Goal: Task Accomplishment & Management: Use online tool/utility

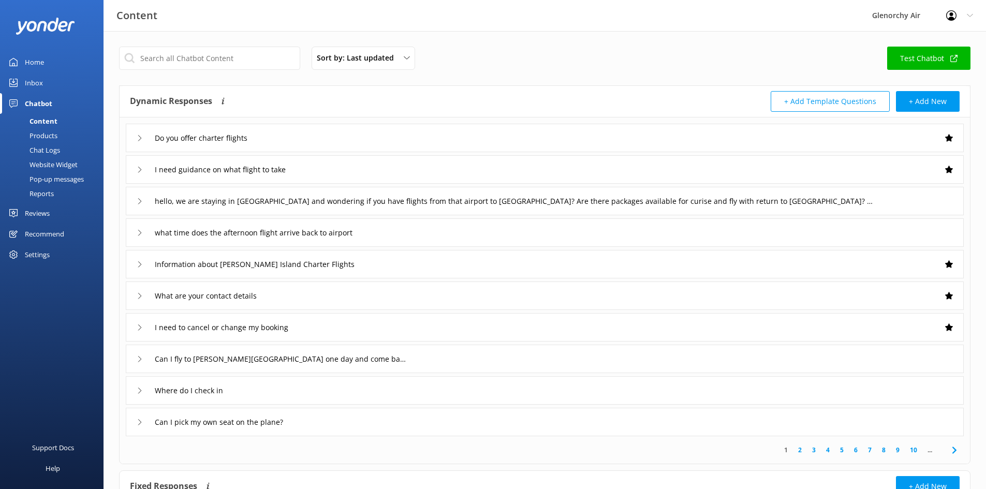
click at [49, 175] on div "Pop-up messages" at bounding box center [45, 179] width 78 height 14
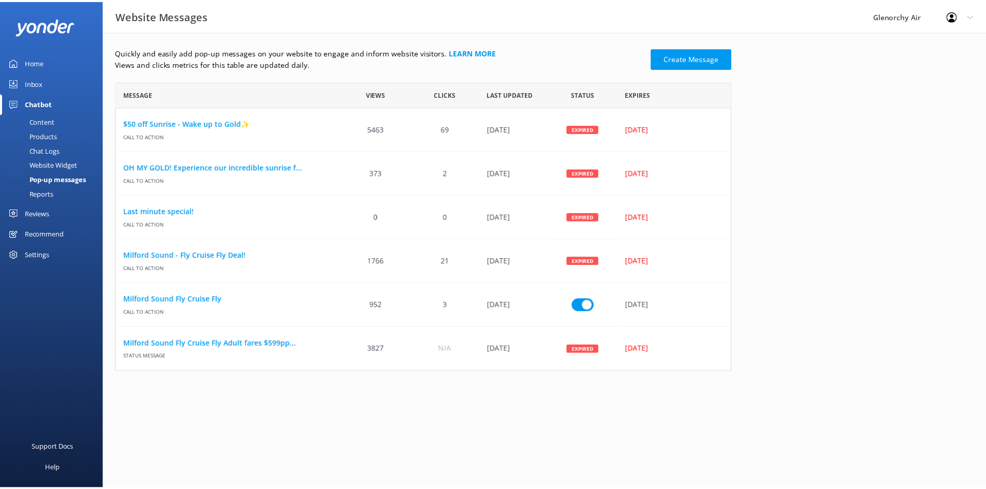
scroll to position [8, 8]
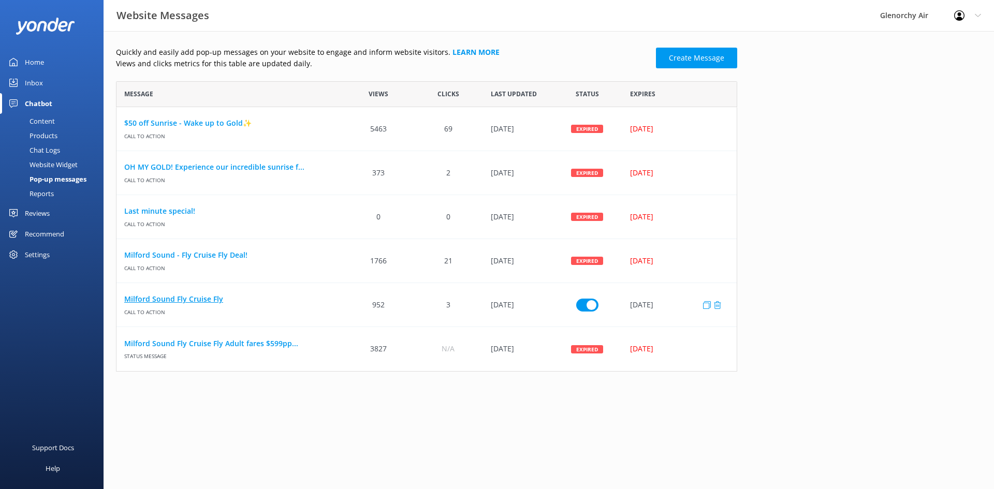
click at [193, 301] on link "Milford Sound Fly Cruise Fly" at bounding box center [230, 299] width 212 height 11
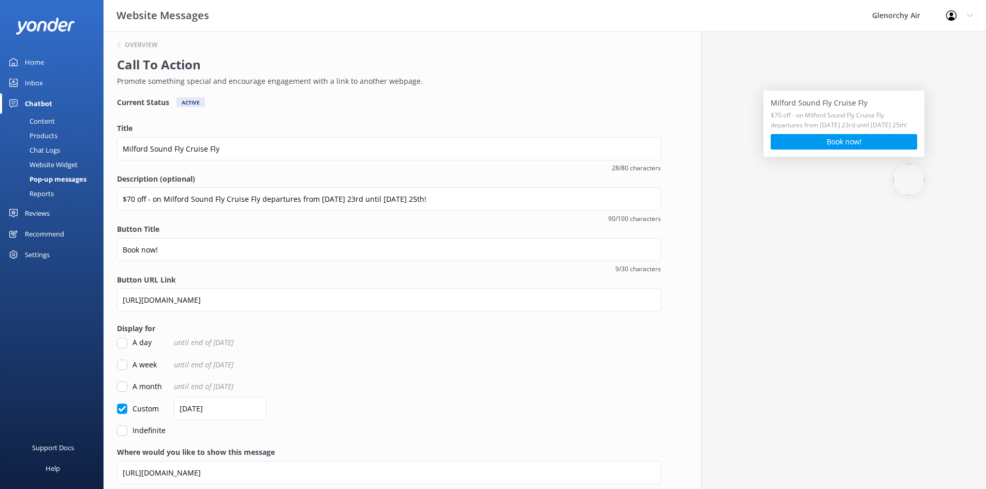
scroll to position [16, 0]
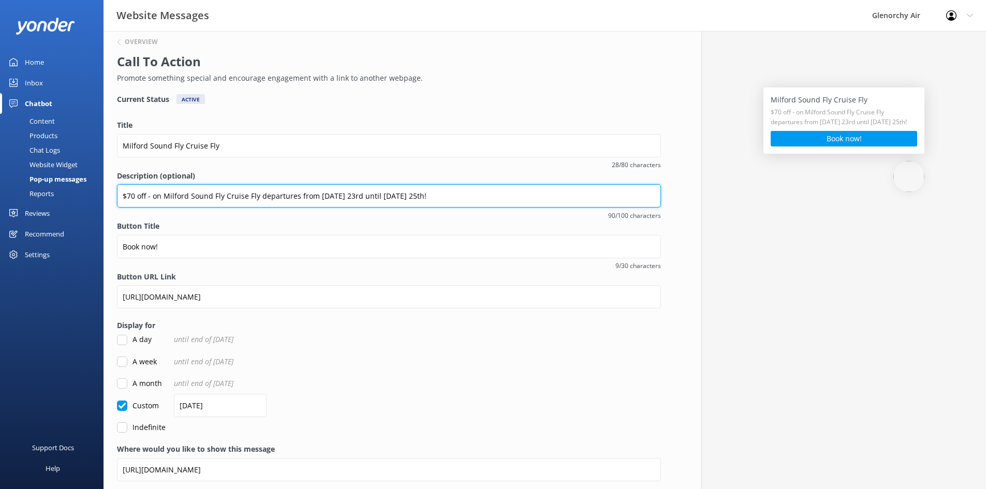
click at [380, 195] on input "$70 off - on Milford Sound Fly Cruise Fly departures from Saturday 23rd until M…" at bounding box center [389, 195] width 544 height 23
click at [441, 198] on input "$70 off - on Milford Sound Fly Cruise Fly departures from Saturday 23rd until M…" at bounding box center [389, 195] width 544 height 23
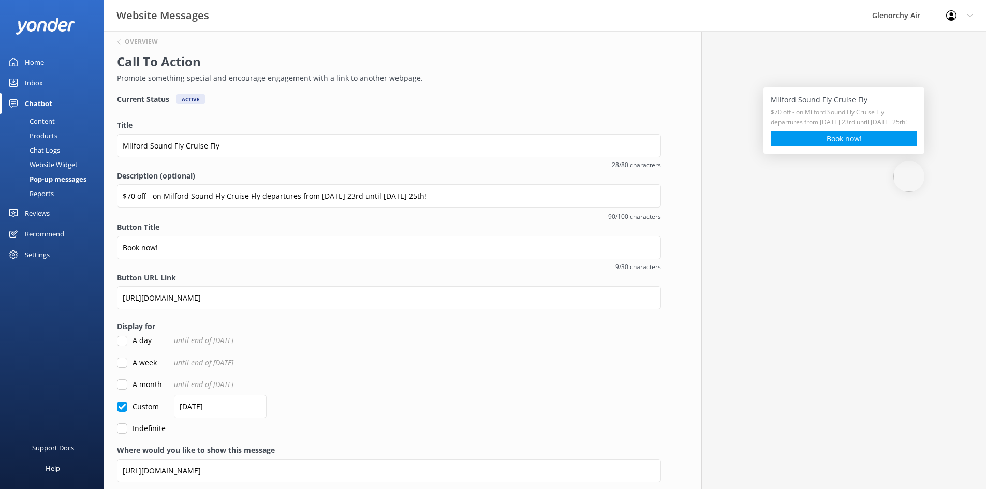
click at [373, 223] on label "Button Title" at bounding box center [389, 227] width 544 height 11
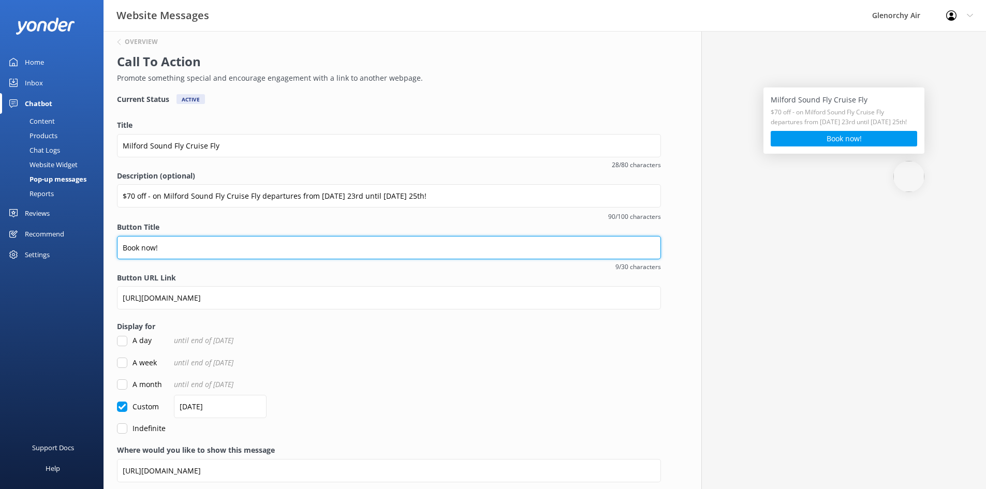
click at [373, 236] on input "Book now!" at bounding box center [389, 247] width 544 height 23
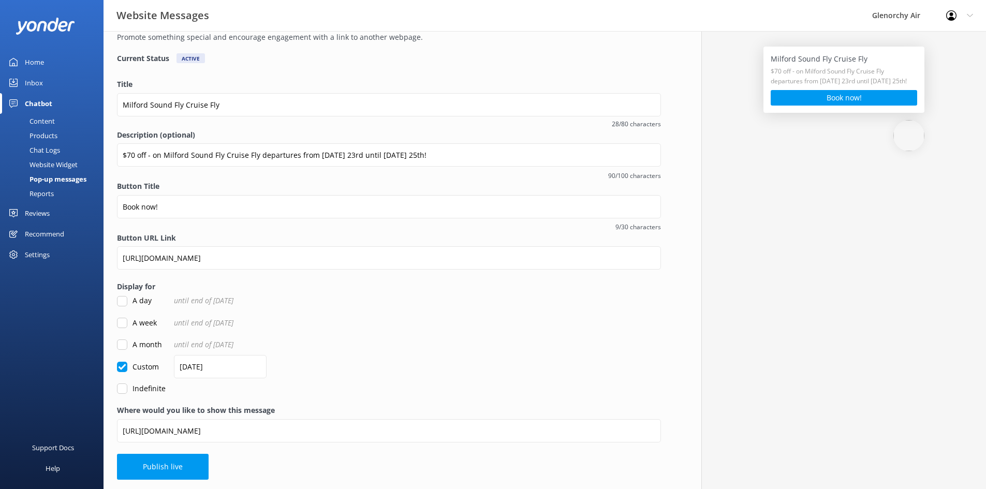
drag, startPoint x: 310, startPoint y: 310, endPoint x: 336, endPoint y: 400, distance: 94.2
click at [336, 400] on div "Overview Call To Action Promote something special and encourage engagement with…" at bounding box center [389, 232] width 571 height 516
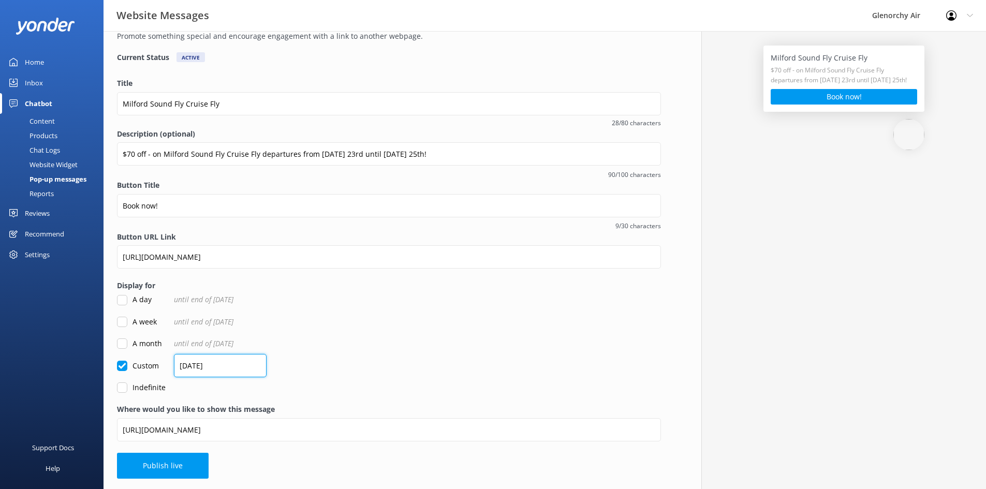
click at [208, 365] on input "25/08/2025" at bounding box center [220, 365] width 93 height 23
click at [360, 382] on div "Indefinite" at bounding box center [389, 387] width 544 height 11
click at [182, 373] on input "25/08/2025" at bounding box center [220, 365] width 93 height 23
click at [189, 364] on input "25/08/2025" at bounding box center [220, 365] width 93 height 23
click at [198, 363] on input "25/08/2025" at bounding box center [220, 365] width 93 height 23
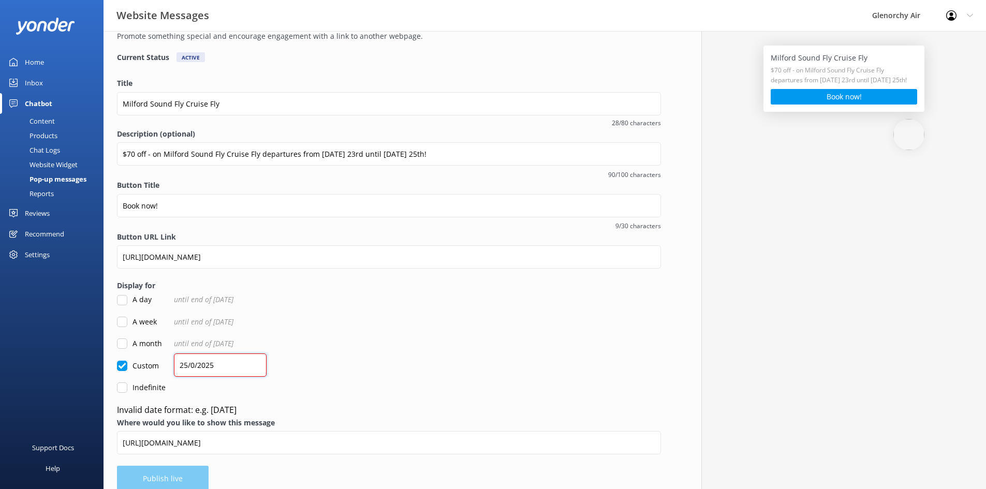
type input "25/08/2025"
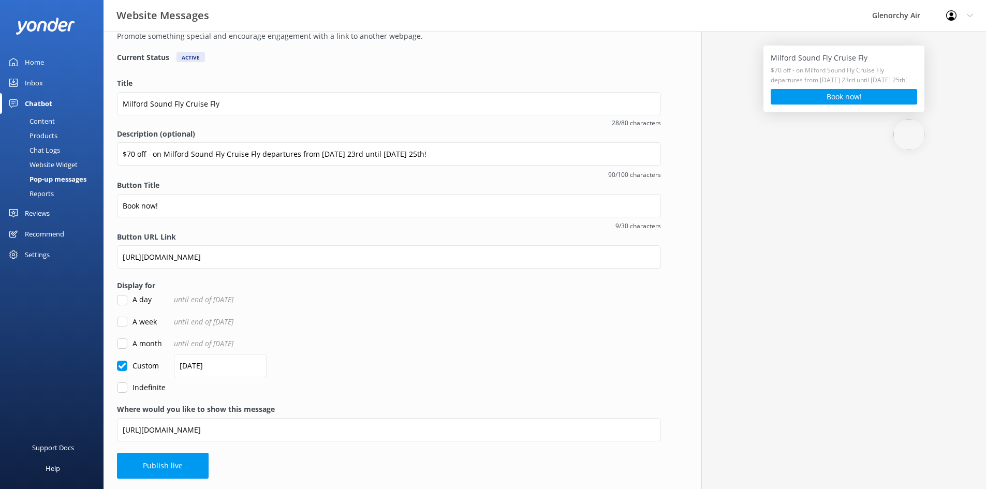
click at [353, 378] on form "Title Milford Sound Fly Cruise Fly 28/80 characters Description (optional) $70 …" at bounding box center [389, 236] width 544 height 316
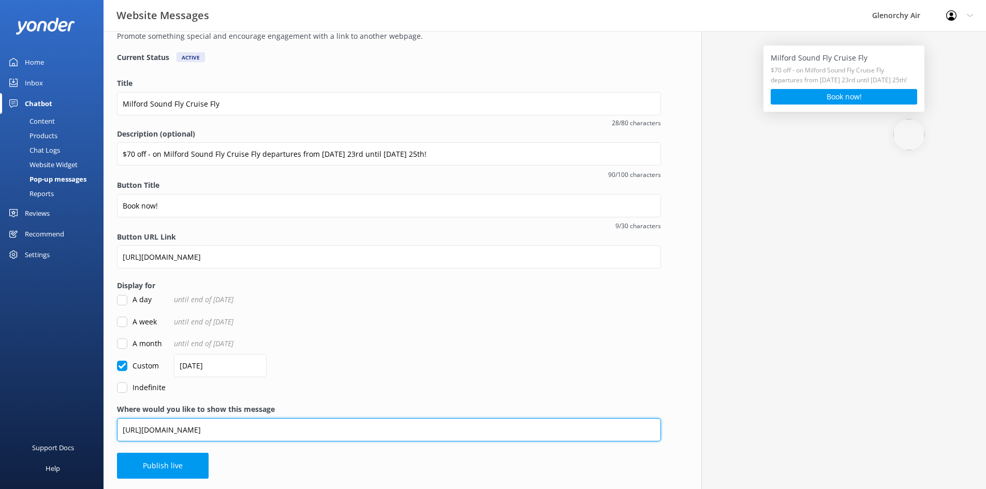
click at [266, 429] on input "https://www.glenorchyair.co.nz/destinations/milford-sound-glaciers/" at bounding box center [389, 429] width 544 height 23
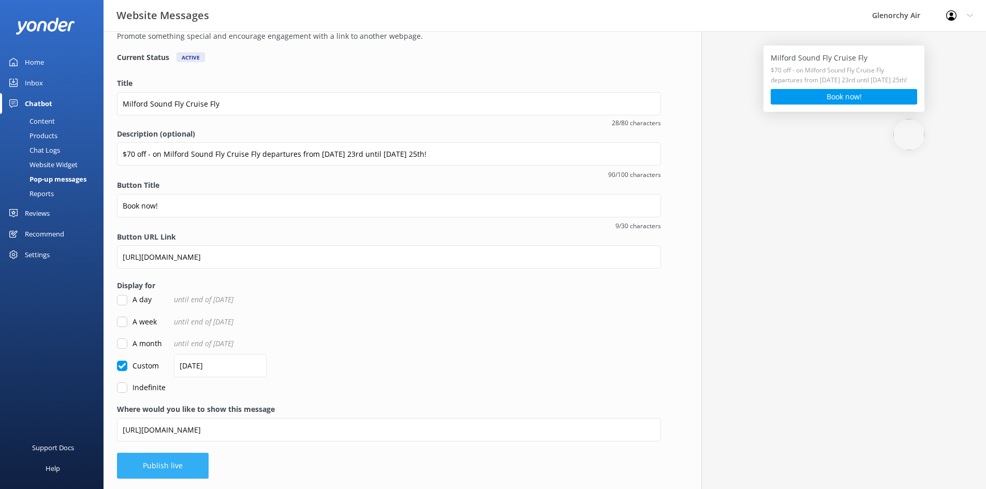
click at [146, 459] on button "Publish live" at bounding box center [163, 466] width 92 height 26
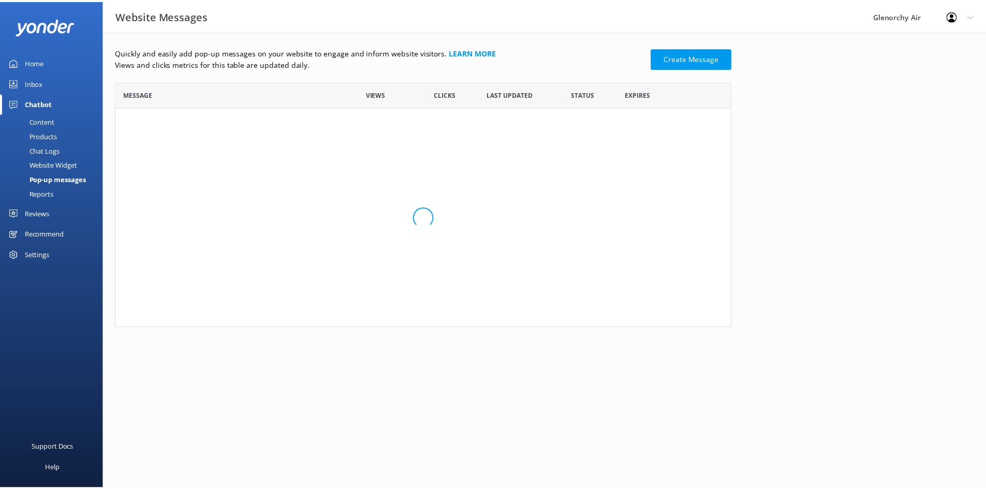
scroll to position [283, 614]
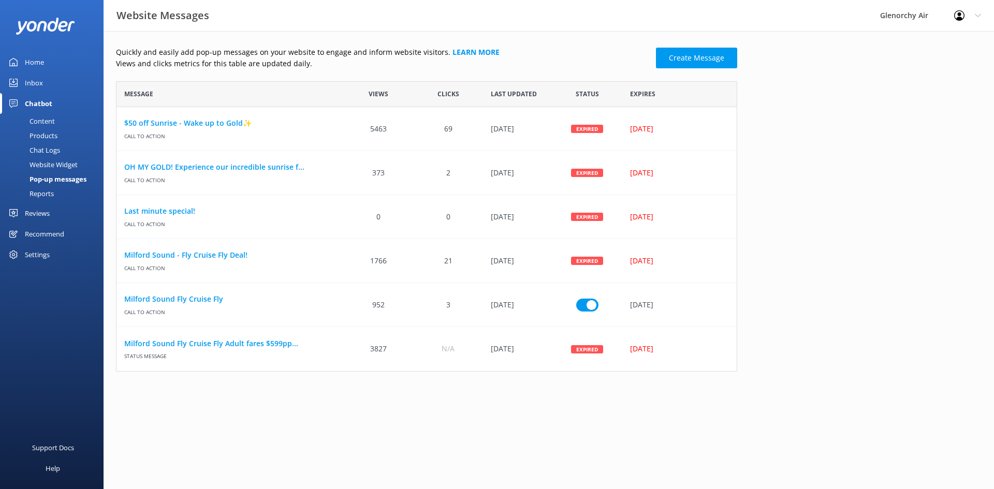
click at [529, 391] on div "Quickly and easily add pop-up messages on your website to engage and inform web…" at bounding box center [549, 211] width 891 height 361
click at [169, 301] on link "Milford Sound Fly Cruise Fly" at bounding box center [230, 299] width 212 height 11
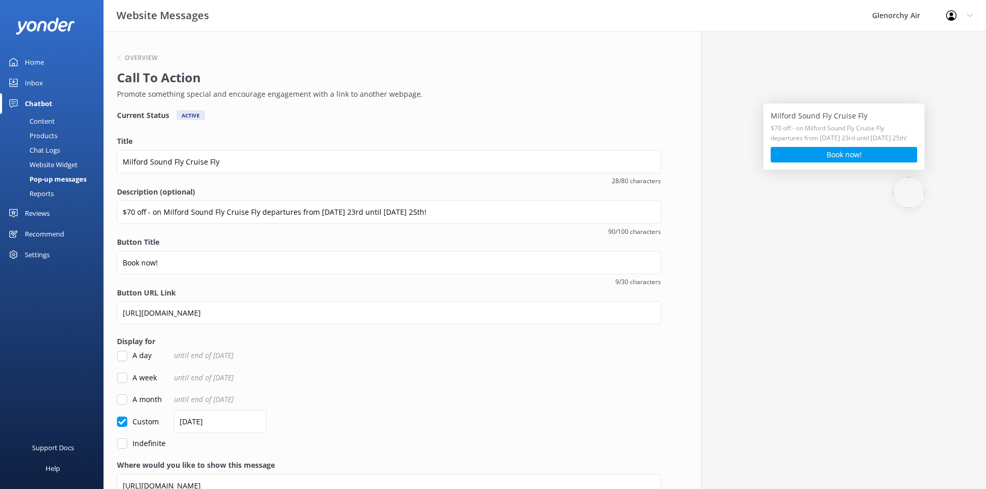
scroll to position [56, 0]
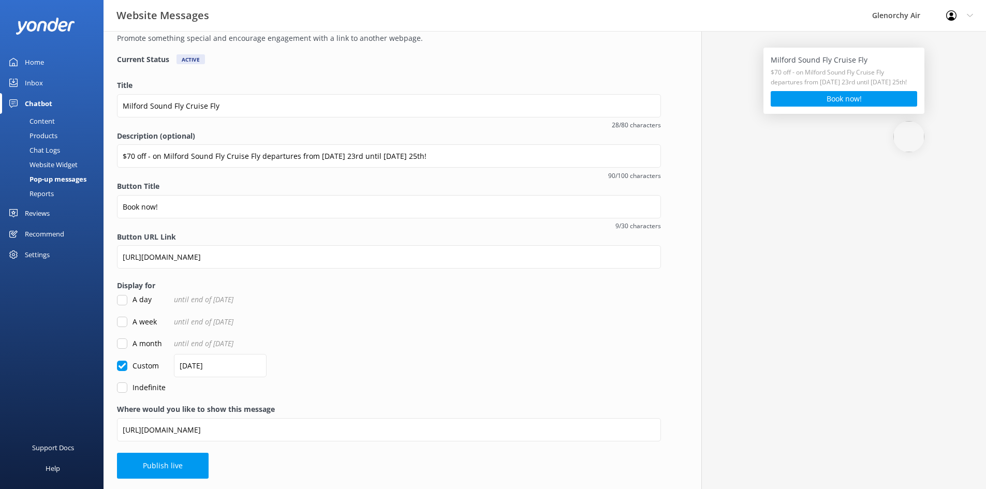
click at [122, 322] on input "A week" at bounding box center [122, 322] width 10 height 10
checkbox input "true"
checkbox input "false"
click at [127, 325] on input "A week" at bounding box center [122, 322] width 10 height 10
click at [121, 324] on input "A week" at bounding box center [122, 322] width 10 height 10
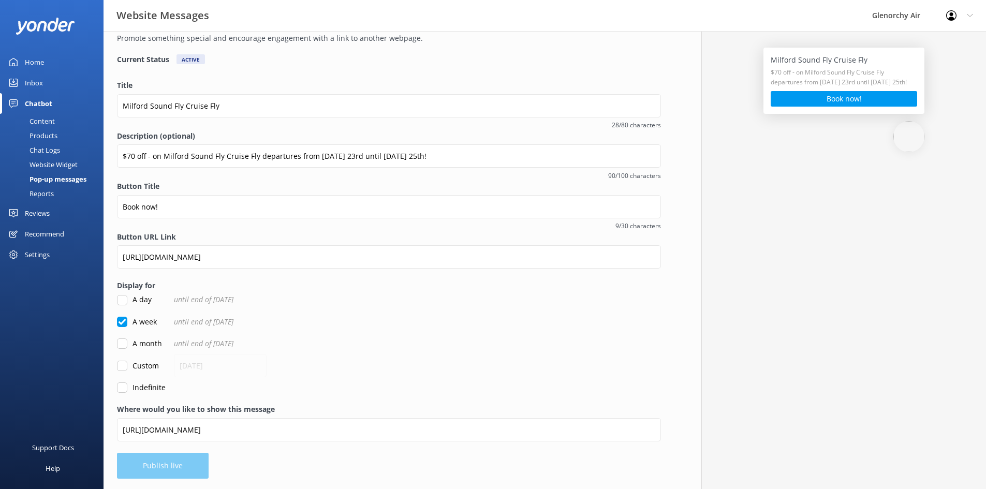
checkbox input "true"
click at [184, 470] on button "Publish live" at bounding box center [163, 466] width 92 height 26
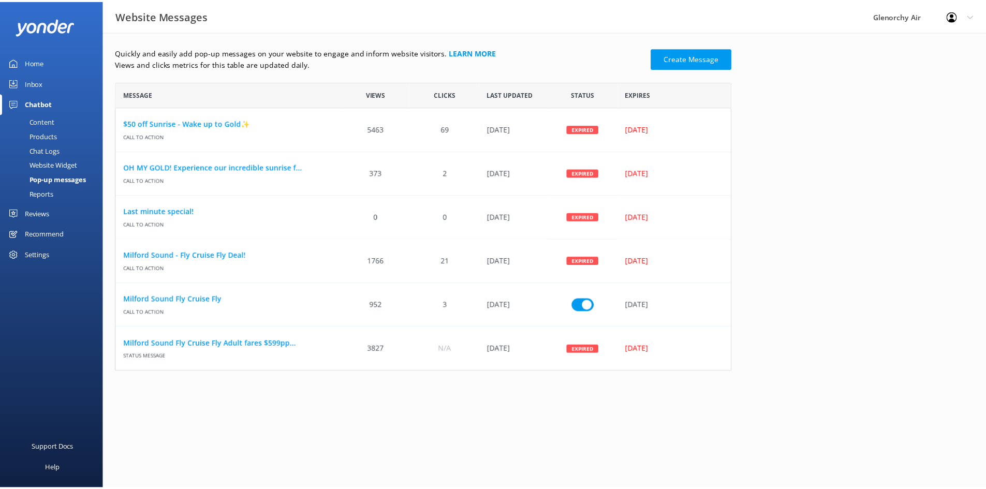
scroll to position [8, 8]
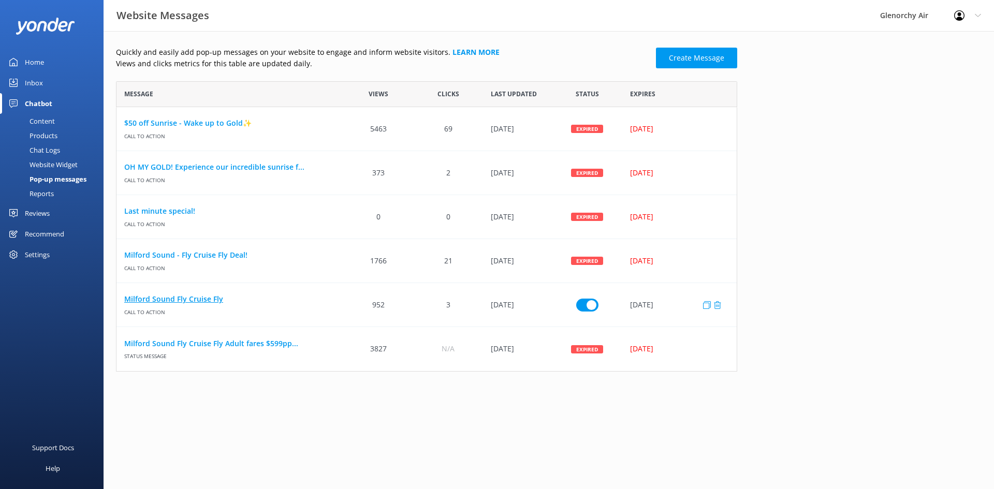
click at [156, 298] on link "Milford Sound Fly Cruise Fly" at bounding box center [230, 299] width 212 height 11
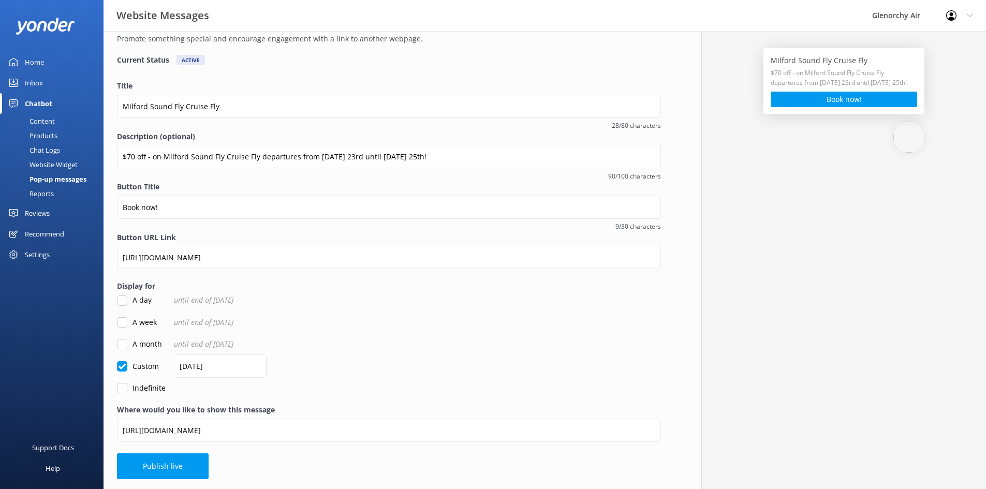
scroll to position [56, 0]
click at [124, 368] on input "Custom" at bounding box center [122, 366] width 10 height 10
click at [123, 368] on input "Custom" at bounding box center [122, 366] width 10 height 10
checkbox input "true"
click at [188, 364] on input "28/08/2025" at bounding box center [220, 365] width 93 height 23
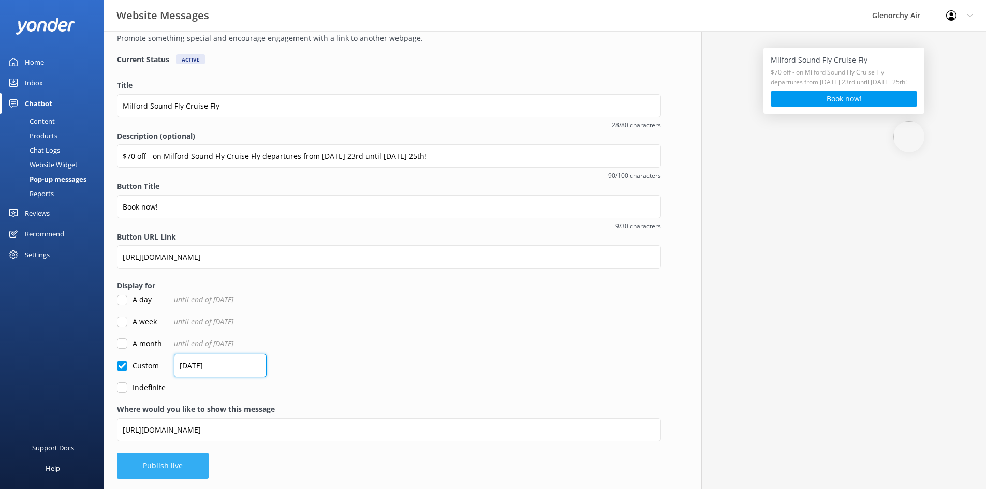
type input "25/08/2025"
click at [161, 468] on button "Publish live" at bounding box center [163, 466] width 92 height 26
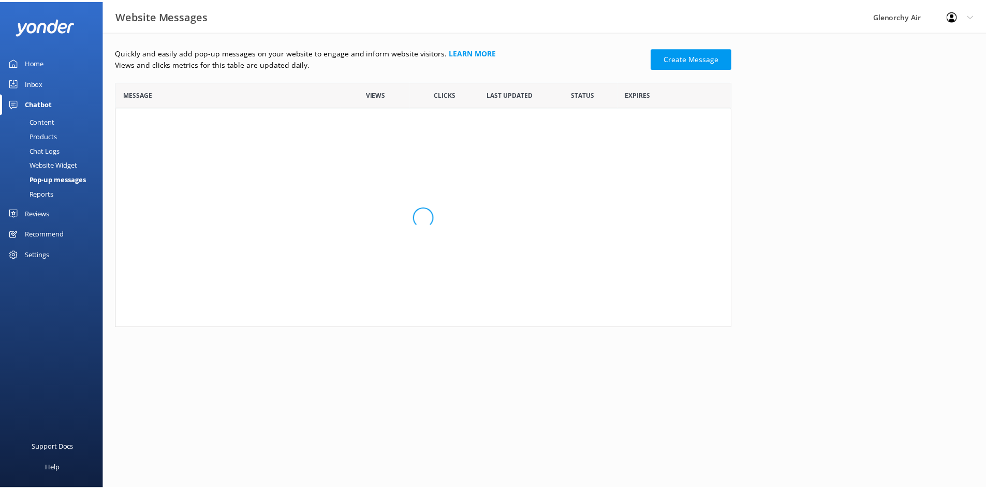
scroll to position [283, 614]
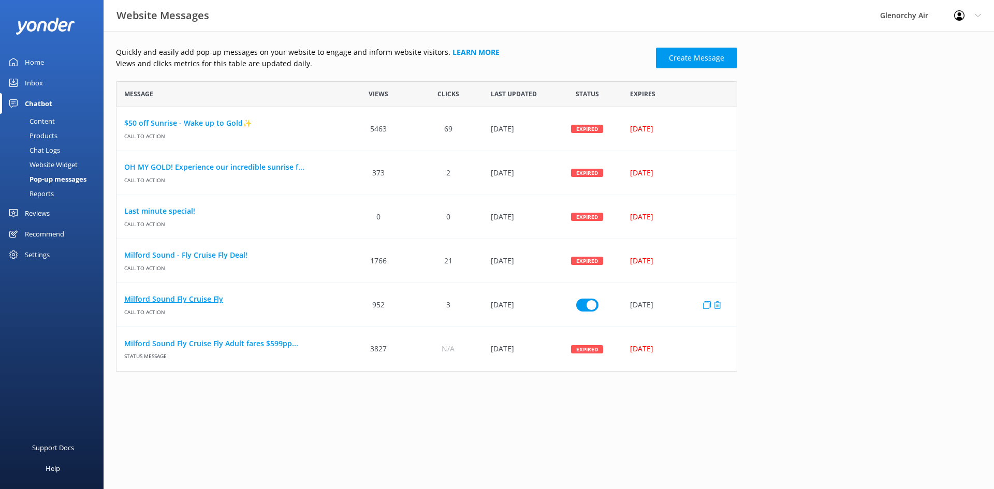
click at [207, 300] on link "Milford Sound Fly Cruise Fly" at bounding box center [230, 299] width 212 height 11
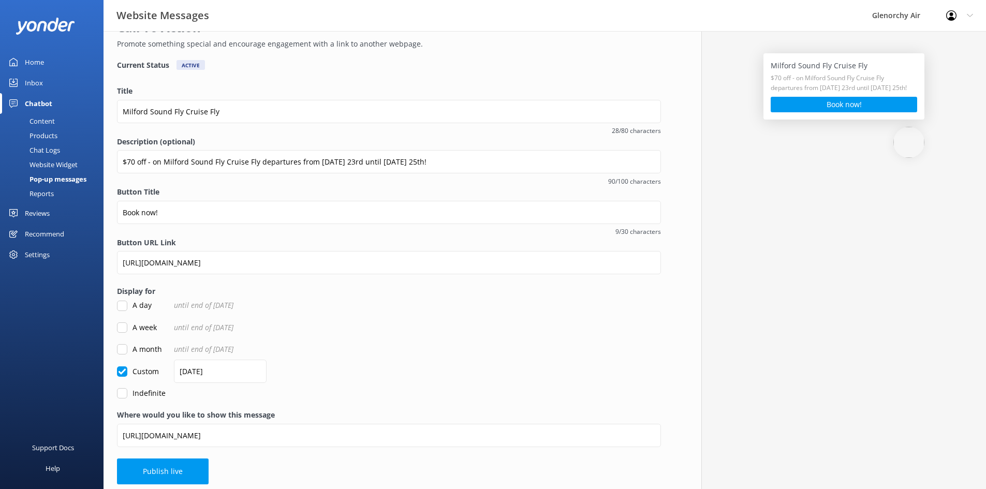
scroll to position [56, 0]
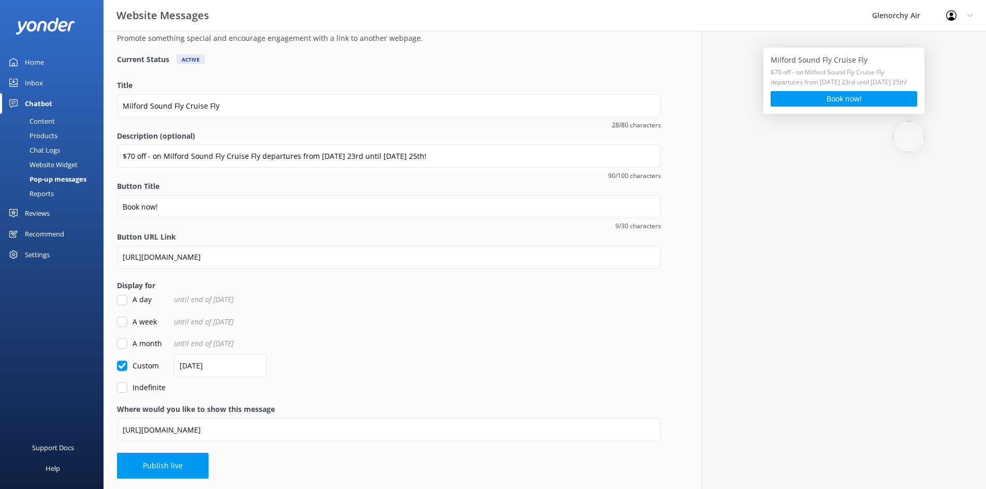
click at [46, 149] on div "Chat Logs" at bounding box center [33, 150] width 54 height 14
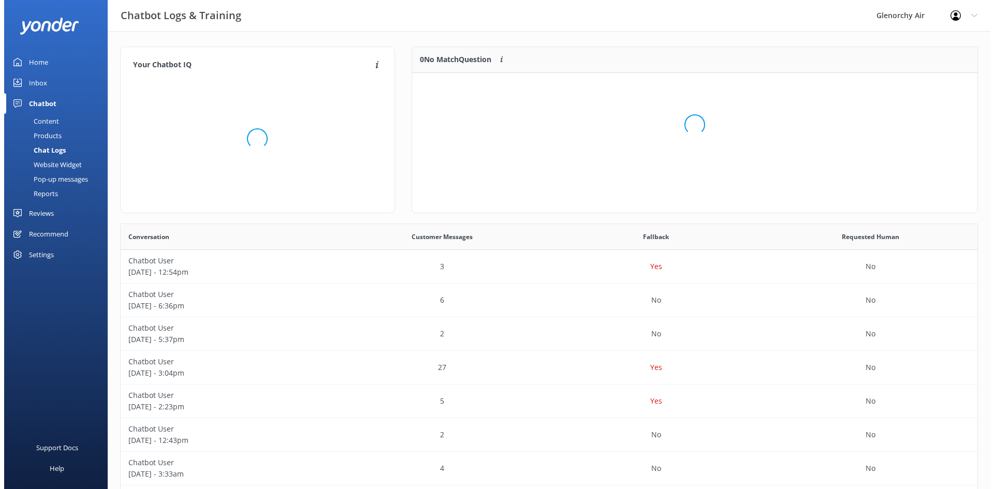
scroll to position [122, 558]
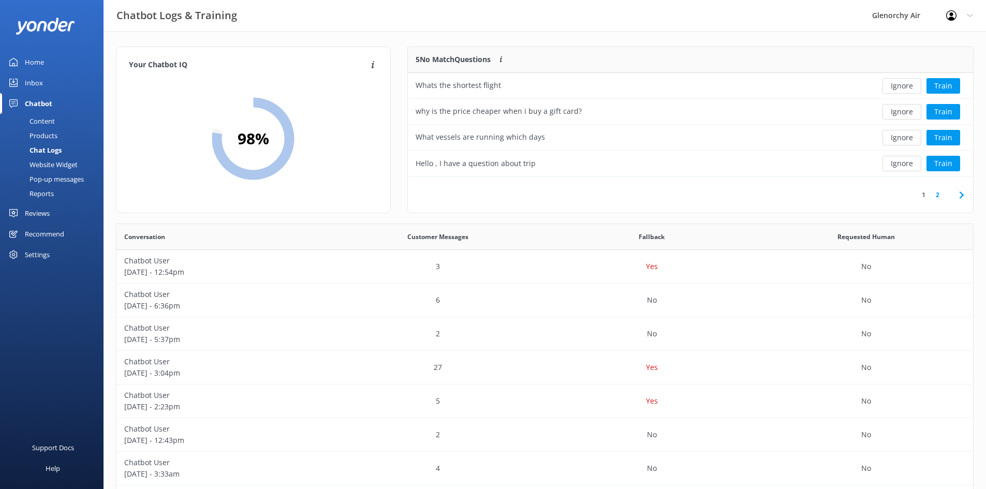
click at [56, 176] on div "Pop-up messages" at bounding box center [45, 179] width 78 height 14
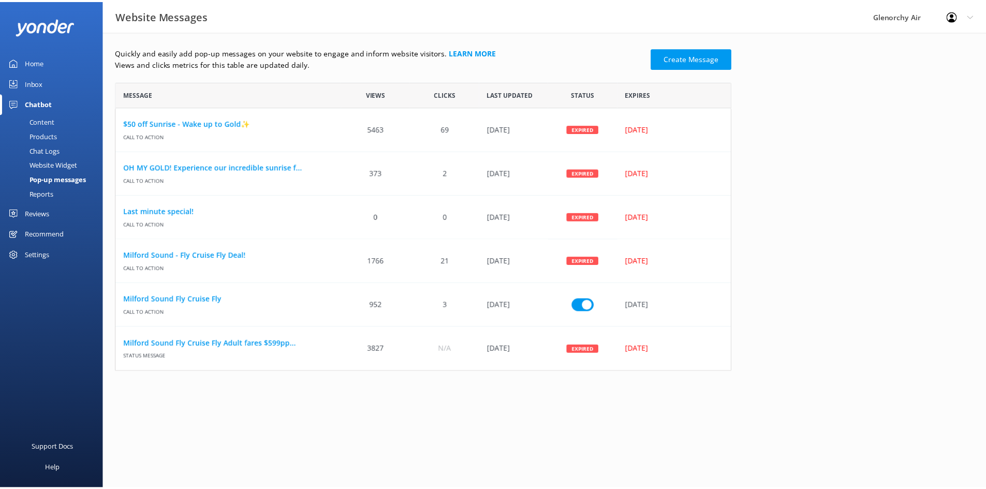
scroll to position [283, 614]
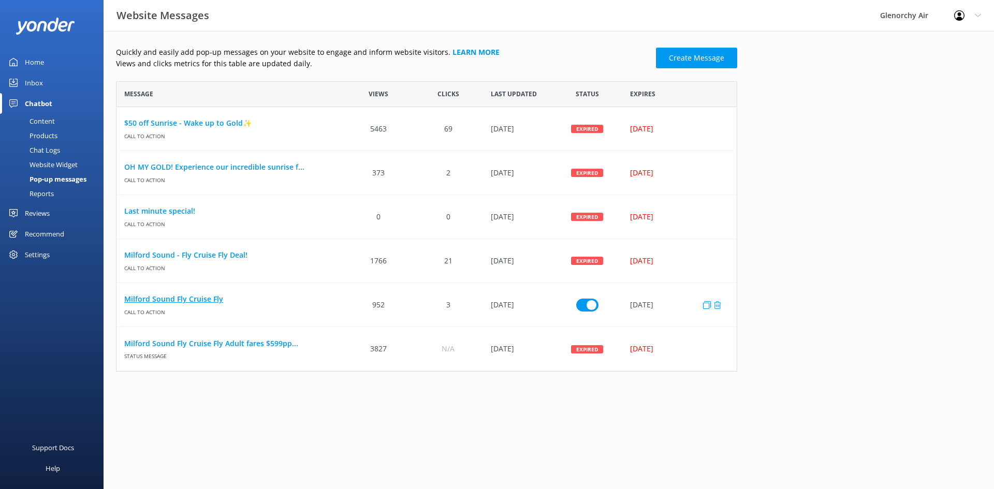
click at [179, 297] on link "Milford Sound Fly Cruise Fly" at bounding box center [230, 299] width 212 height 11
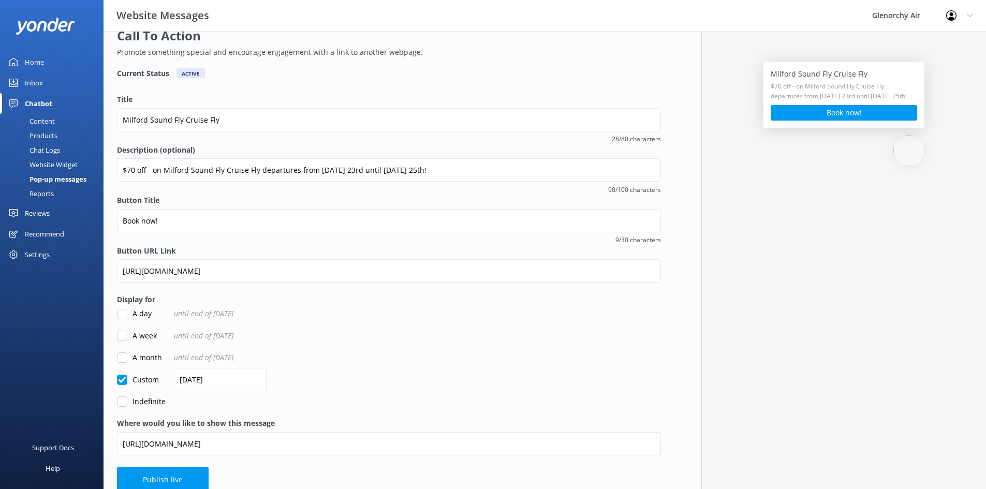
scroll to position [56, 0]
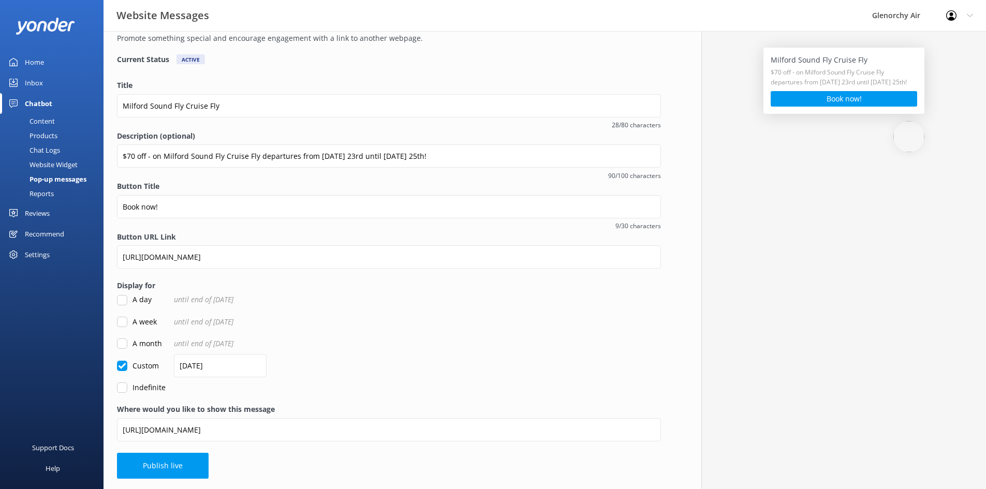
click at [263, 393] on div "Indefinite" at bounding box center [389, 387] width 544 height 11
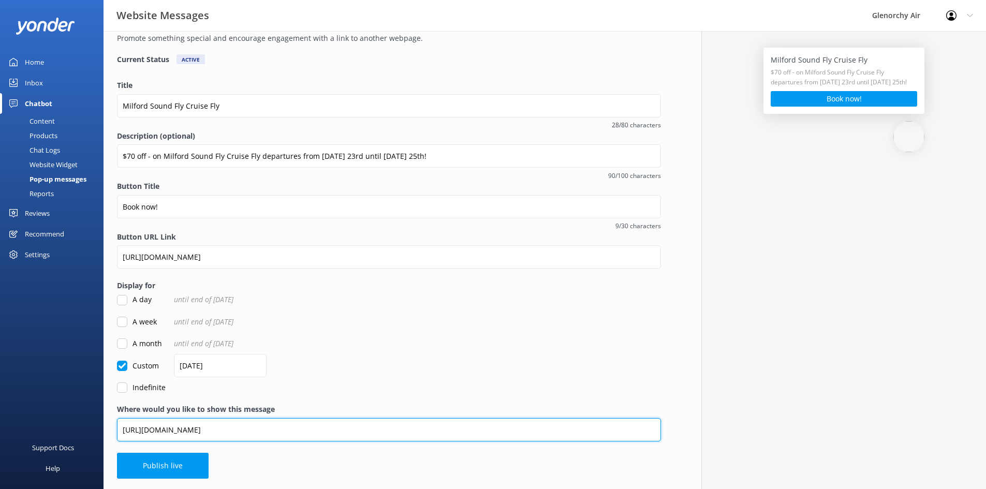
drag, startPoint x: 386, startPoint y: 433, endPoint x: 143, endPoint y: 417, distance: 243.9
click at [143, 417] on div "Where would you like to show this message https://www.glenorchyair.co.nz/destin…" at bounding box center [389, 428] width 544 height 49
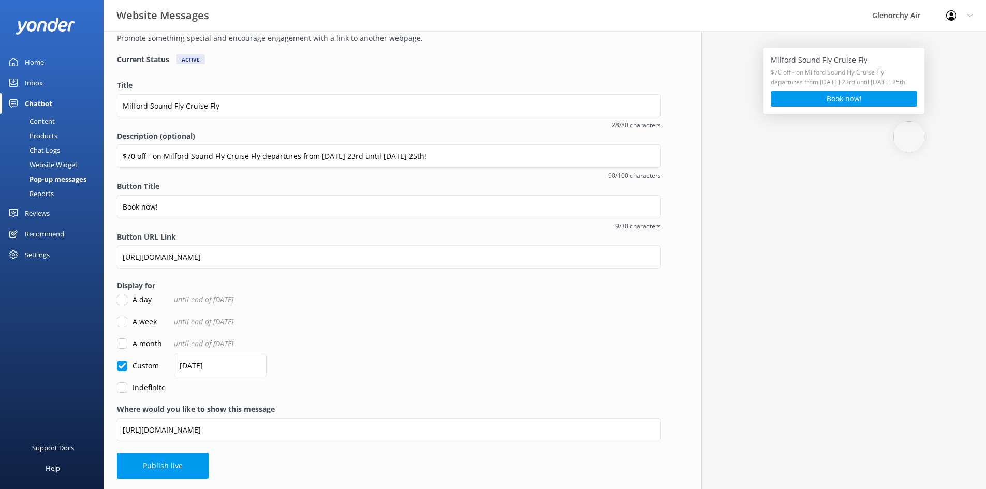
click at [53, 179] on div "Pop-up messages" at bounding box center [46, 179] width 80 height 14
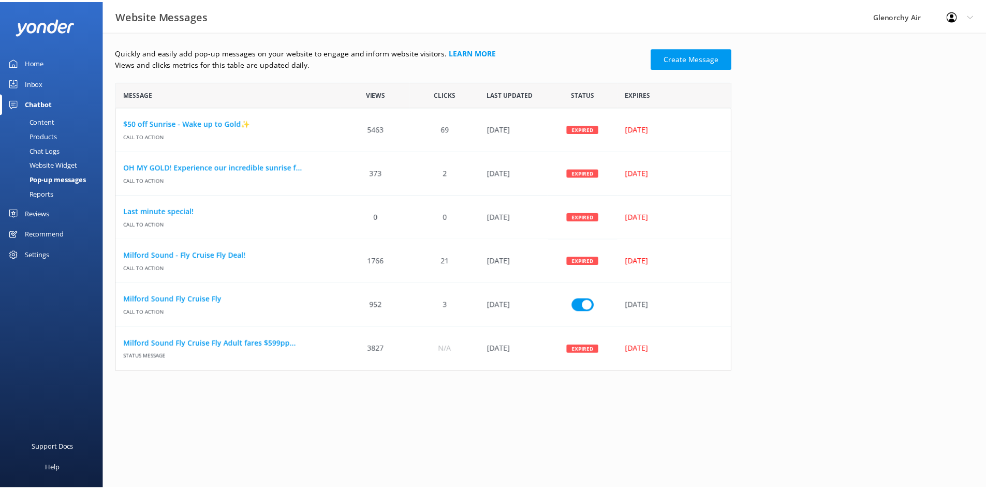
scroll to position [283, 614]
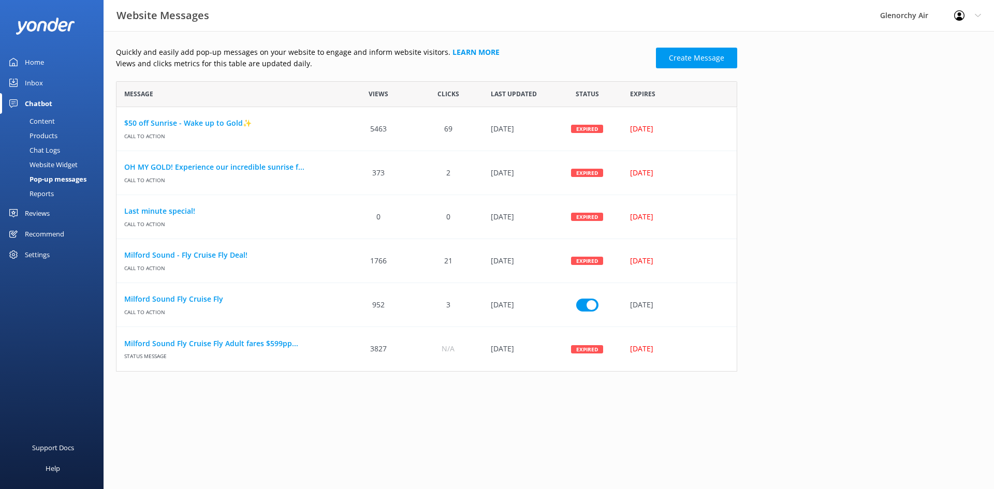
click at [55, 180] on div "Pop-up messages" at bounding box center [46, 179] width 80 height 14
click at [199, 376] on div "Quickly and easily add pop-up messages on your website to engage and inform web…" at bounding box center [549, 211] width 891 height 361
click at [239, 405] on html "Website Messages Glenorchy Air Profile Settings Logout Home Inbox Chatbot Conte…" at bounding box center [497, 244] width 994 height 489
click at [54, 183] on div "Pop-up messages" at bounding box center [46, 179] width 80 height 14
click at [31, 130] on div "Products" at bounding box center [31, 135] width 51 height 14
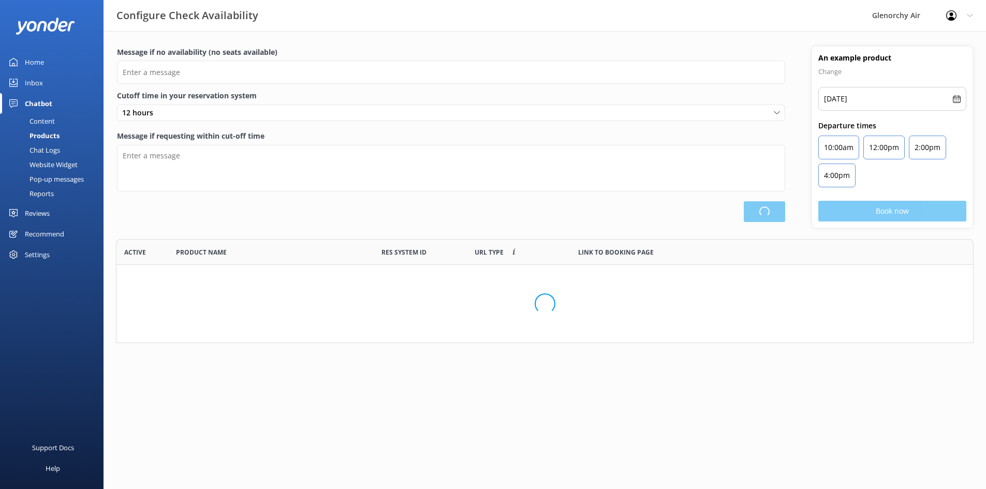
type input "There are no seats available, please check an alternative day"
type textarea "Our online booking system closes {hours} prior to departure. Please contact us …"
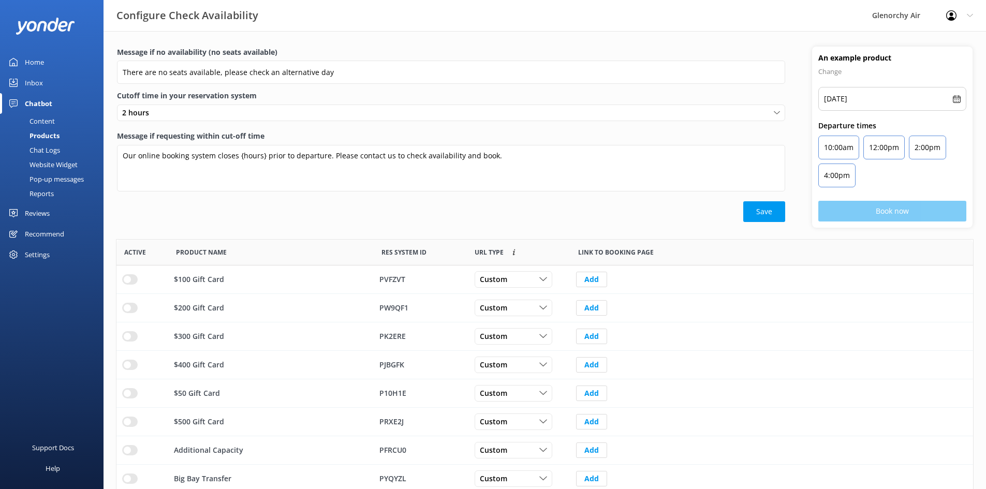
click at [56, 177] on div "Pop-up messages" at bounding box center [45, 179] width 78 height 14
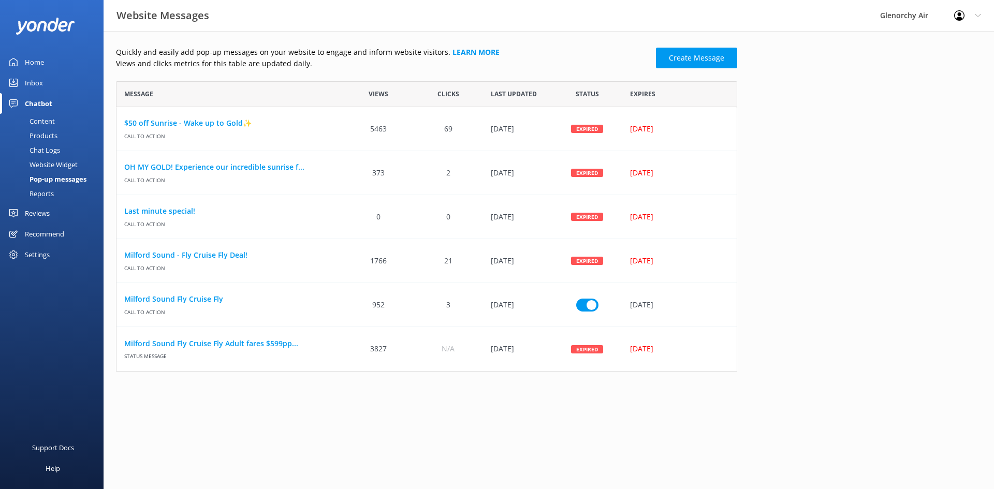
scroll to position [283, 614]
click at [233, 344] on link "Milford Sound Fly Cruise Fly Adult fares $599pp..." at bounding box center [230, 343] width 212 height 11
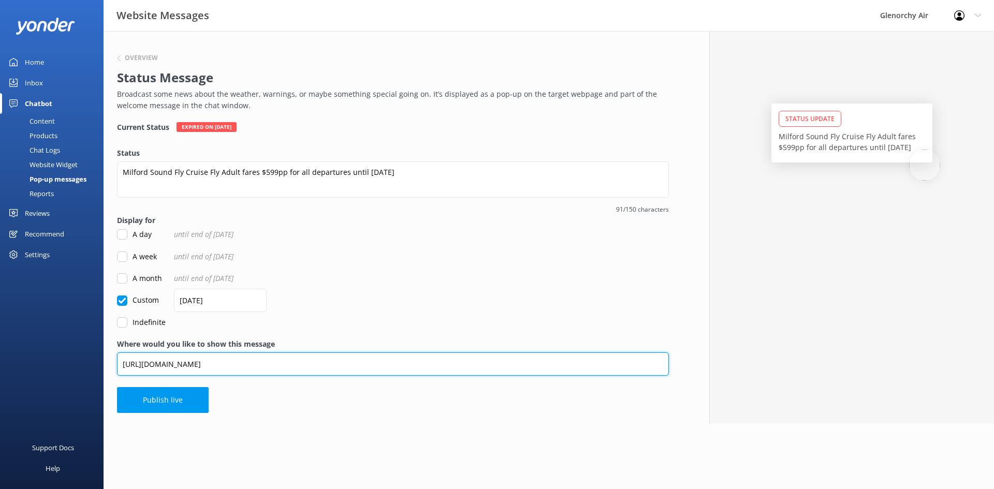
drag, startPoint x: 251, startPoint y: 364, endPoint x: 99, endPoint y: 343, distance: 152.7
click at [99, 343] on div "Website Messages Glenorchy Air Profile Settings Logout Home Inbox Chatbot Conte…" at bounding box center [497, 227] width 994 height 392
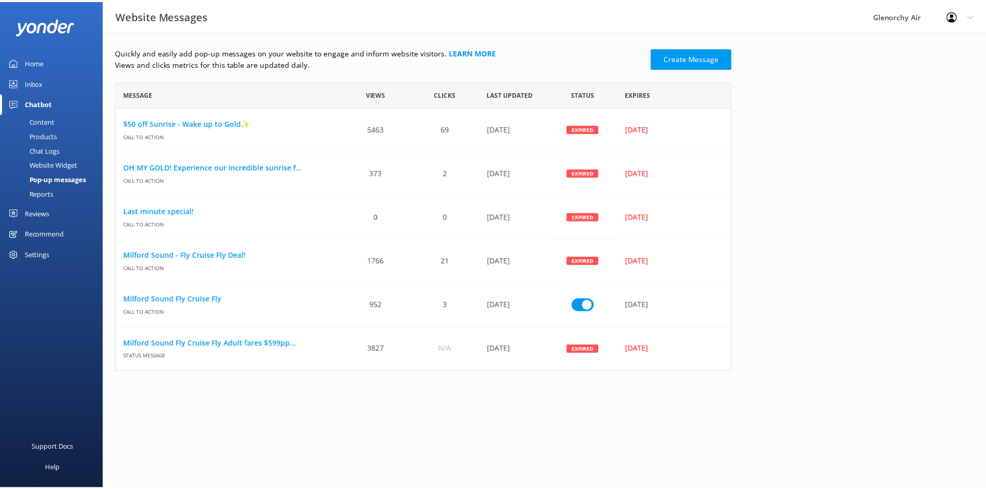
scroll to position [283, 614]
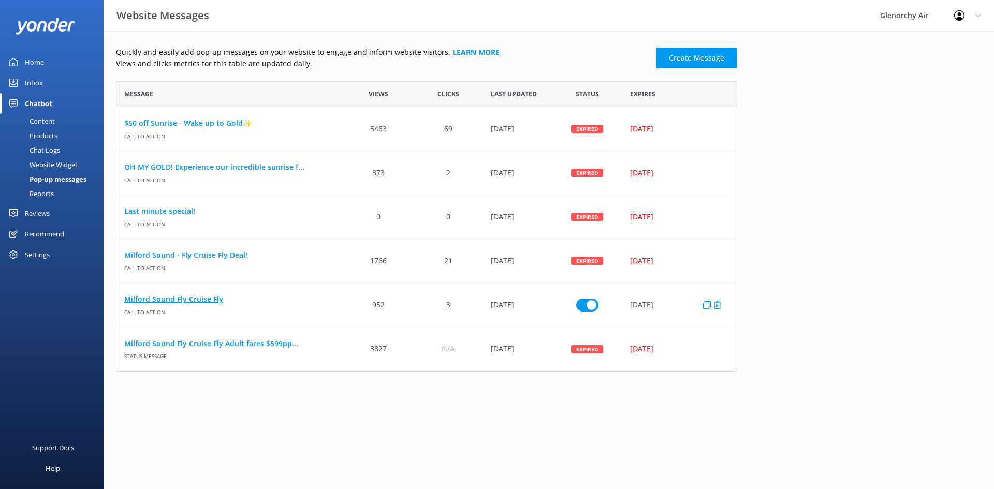
click at [184, 297] on link "Milford Sound Fly Cruise Fly" at bounding box center [230, 299] width 212 height 11
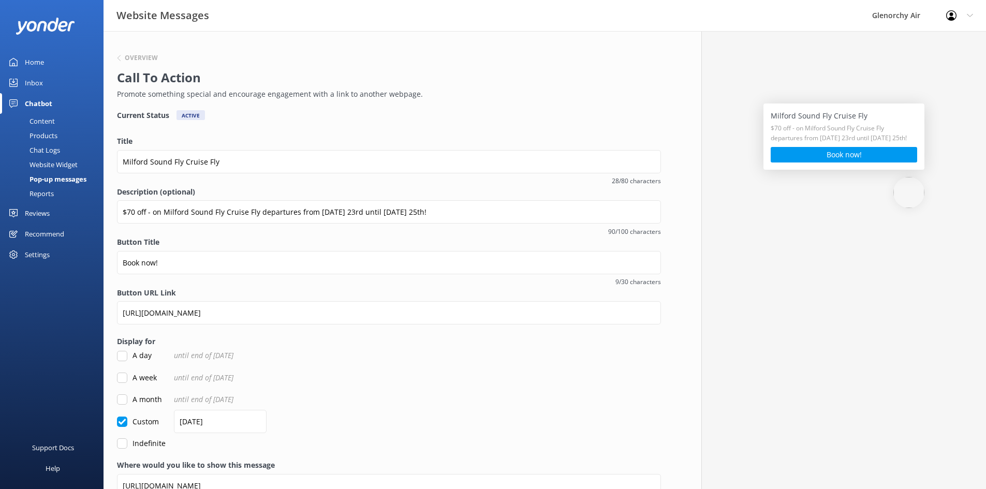
scroll to position [57, 0]
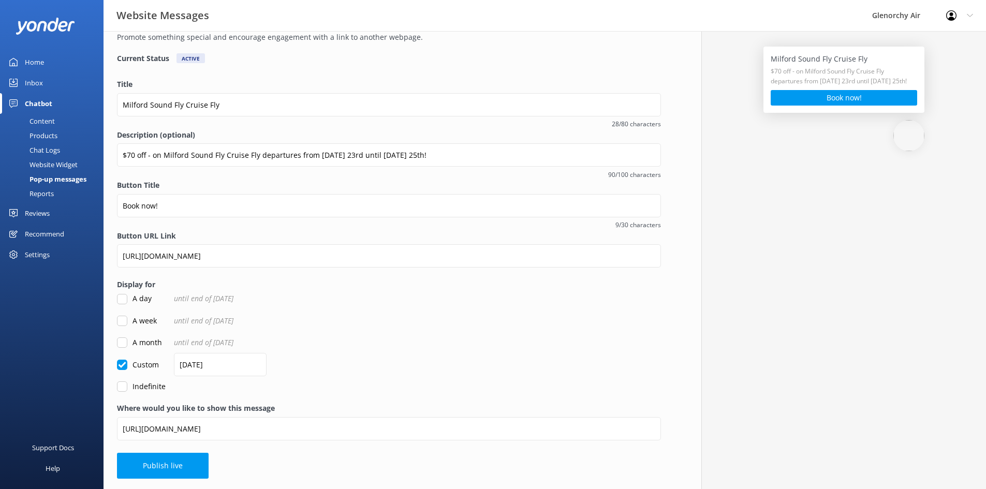
click at [391, 445] on div "Where would you like to show this message https://www.glenorchyair.co.nz/destin…" at bounding box center [389, 428] width 544 height 50
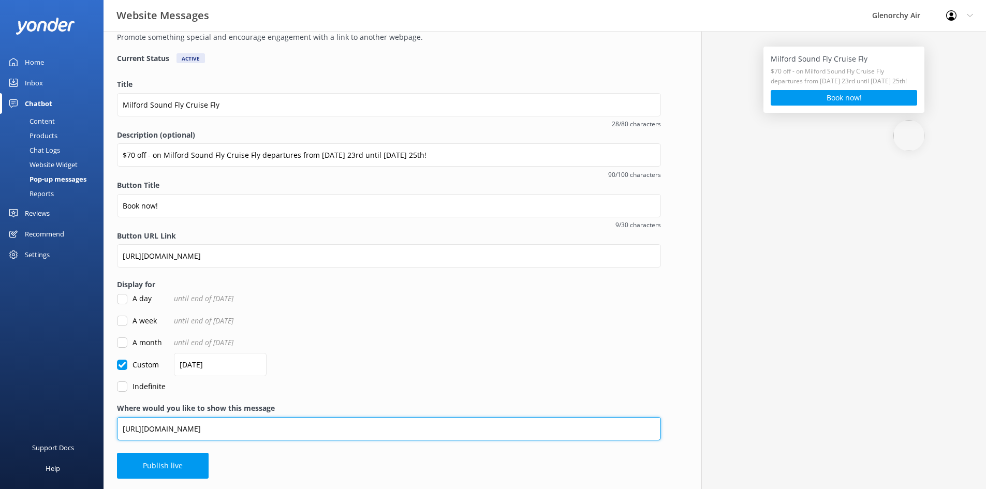
drag, startPoint x: 378, startPoint y: 432, endPoint x: 107, endPoint y: 388, distance: 275.3
click at [107, 388] on div "Overview Call To Action Promote something special and encourage engagement with…" at bounding box center [389, 231] width 571 height 515
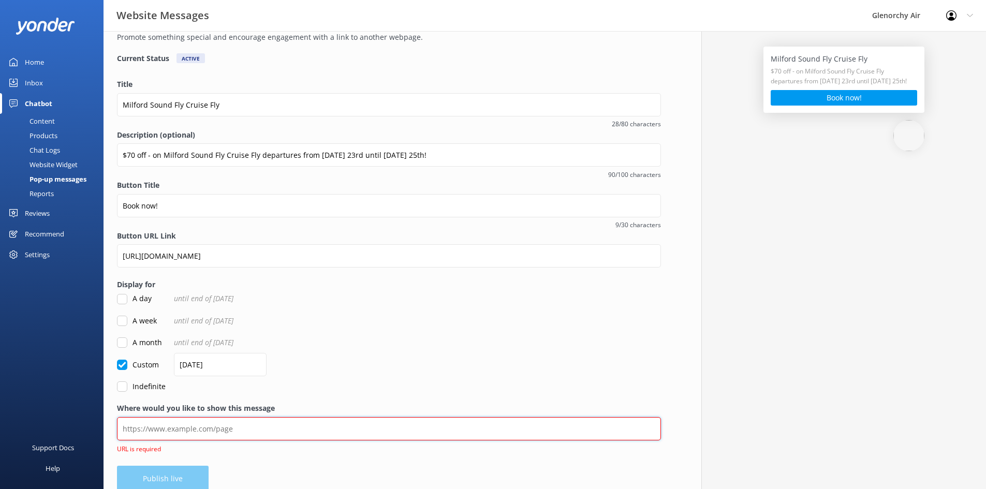
paste input "https://www.glenorchyair.co.nz/"
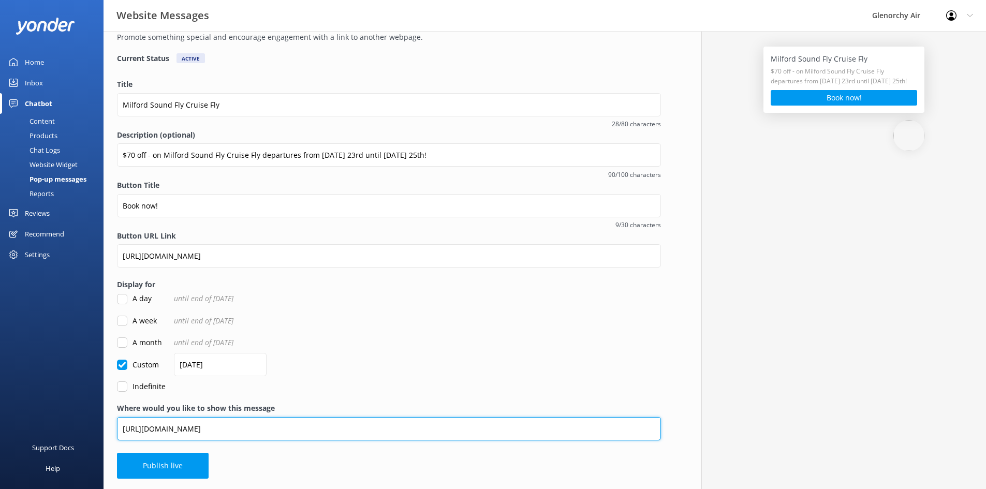
type input "https://www.glenorchyair.co.nz/"
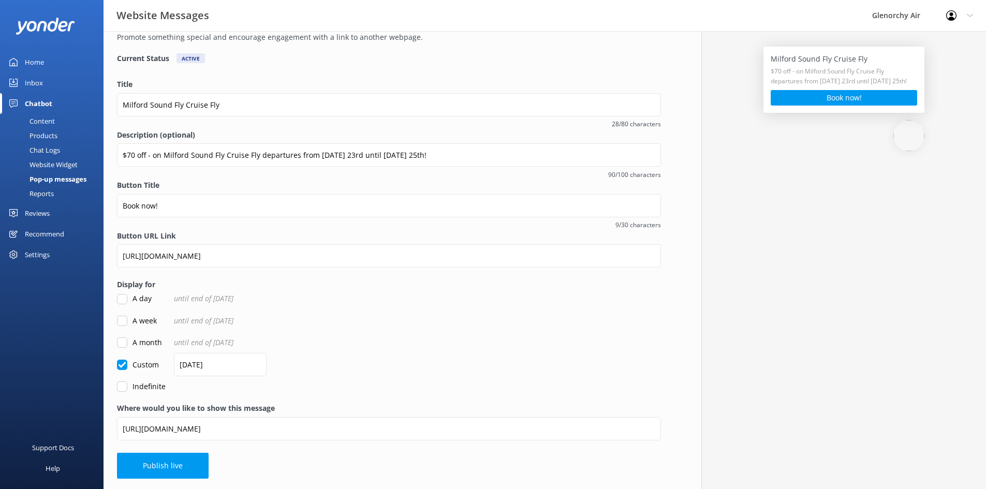
click at [338, 360] on div "Custom 25/08/2025" at bounding box center [389, 364] width 544 height 11
click at [182, 458] on button "Publish live" at bounding box center [163, 466] width 92 height 26
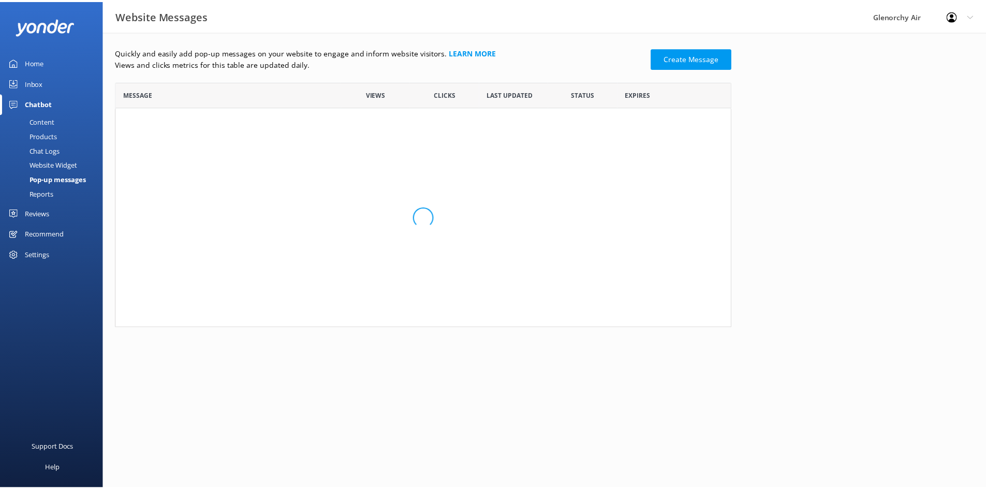
scroll to position [8, 8]
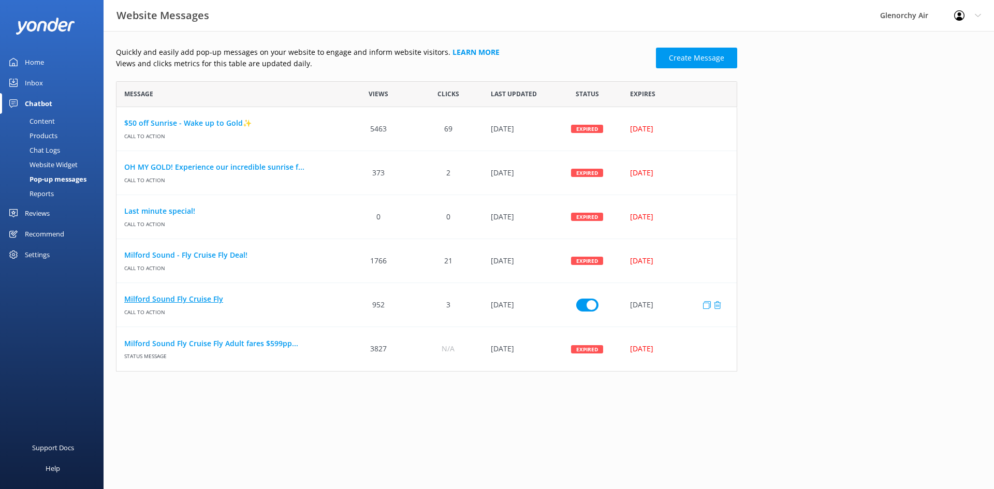
click at [174, 294] on link "Milford Sound Fly Cruise Fly" at bounding box center [230, 299] width 212 height 11
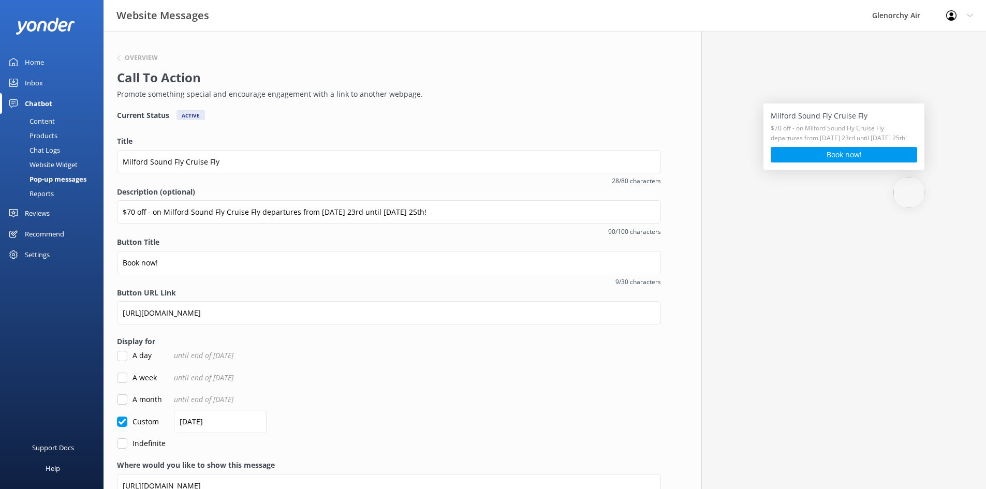
scroll to position [56, 0]
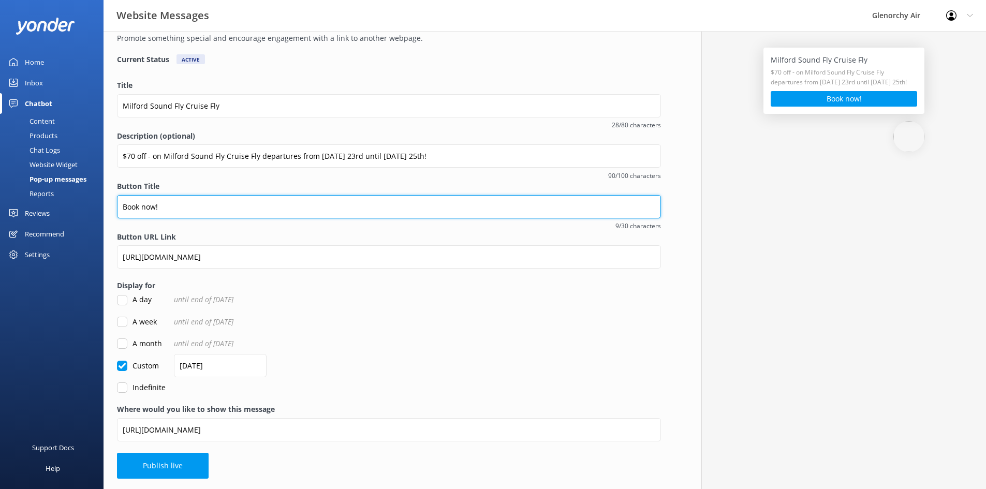
click at [147, 207] on input "Book now!" at bounding box center [389, 206] width 544 height 23
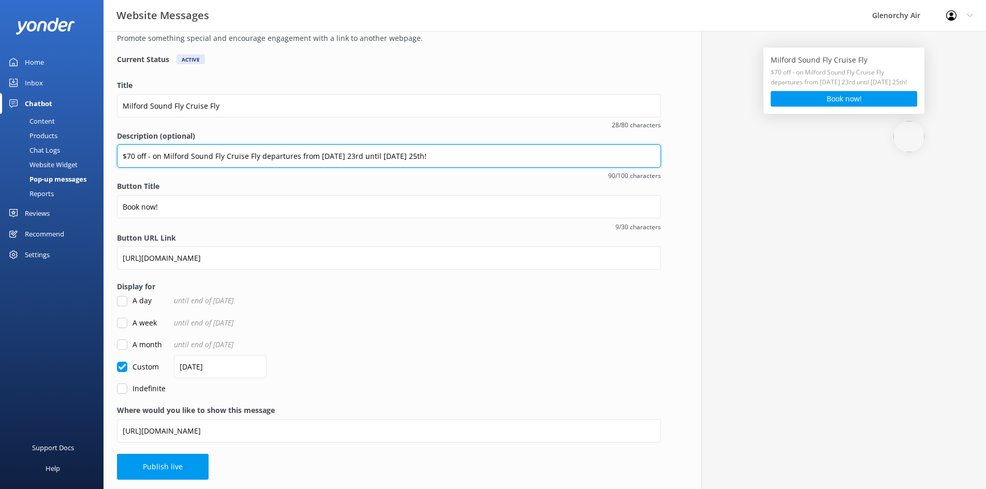
click at [166, 155] on input "$70 off - on Milford Sound Fly Cruise Fly departures from Saturday 23rd until M…" at bounding box center [389, 155] width 544 height 23
click at [158, 157] on input "$70 off - on Milford Sound Fly Cruise Fly departures from Saturday 23rd until M…" at bounding box center [389, 155] width 544 height 23
click at [153, 155] on input "$70 off - On Milford Sound Fly Cruise Fly departures from Saturday 23rd until M…" at bounding box center [389, 155] width 544 height 23
click at [158, 157] on input "$70 off - On Milford Sound Fly Cruise Fly departures from Saturday 23rd until M…" at bounding box center [389, 155] width 544 height 23
type input "$70 off - on Milford Sound Fly Cruise Fly departures from Saturday 23rd until M…"
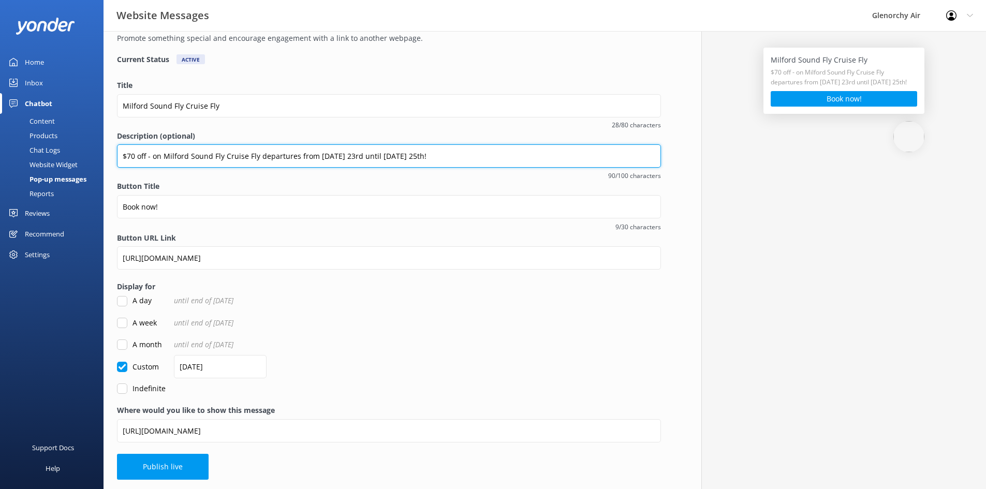
scroll to position [57, 0]
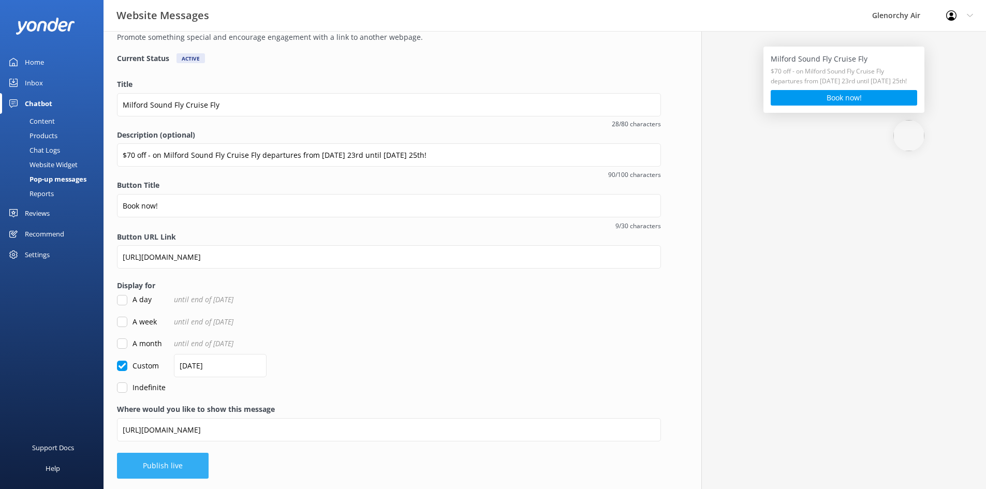
click at [144, 470] on button "Publish live" at bounding box center [163, 466] width 92 height 26
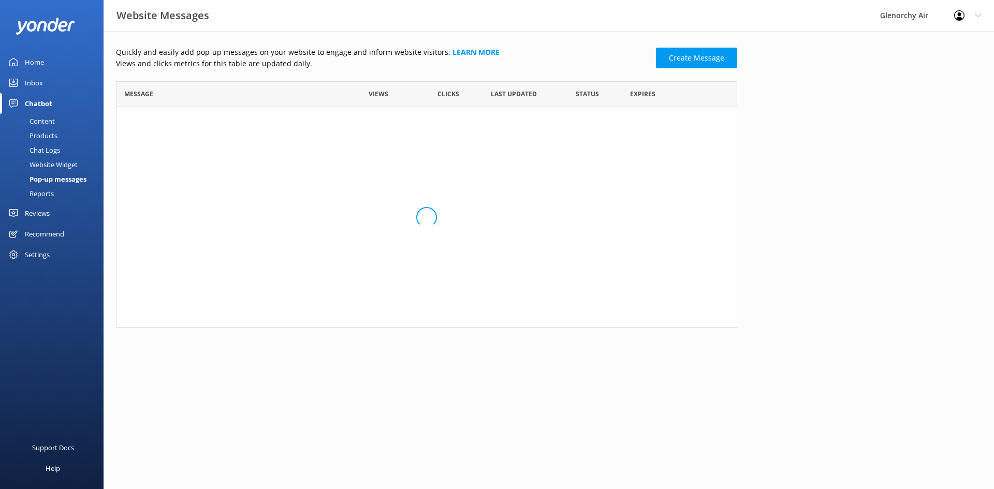
scroll to position [283, 614]
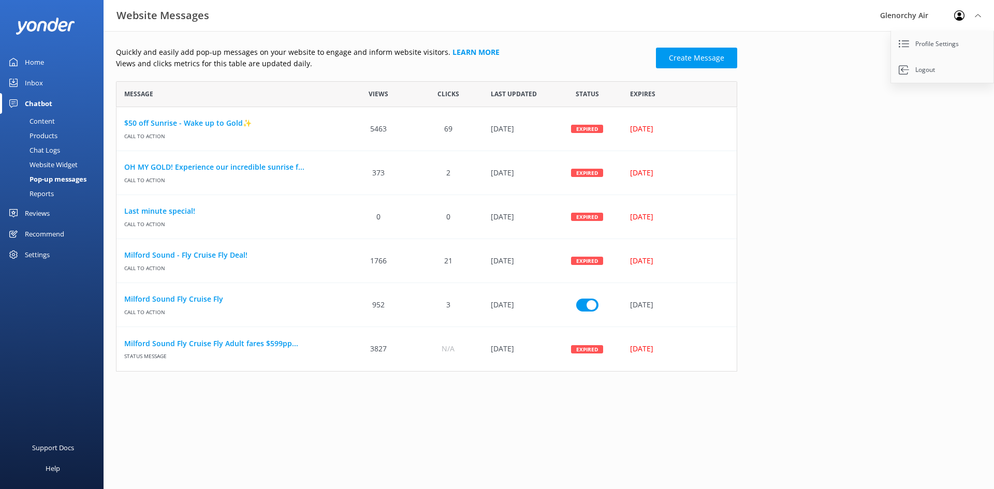
scroll to position [283, 614]
click at [189, 337] on div "Milford Sound Fly Cruise Fly Adult fares $599pp... Status message" at bounding box center [229, 349] width 227 height 44
